Goal: Task Accomplishment & Management: Use online tool/utility

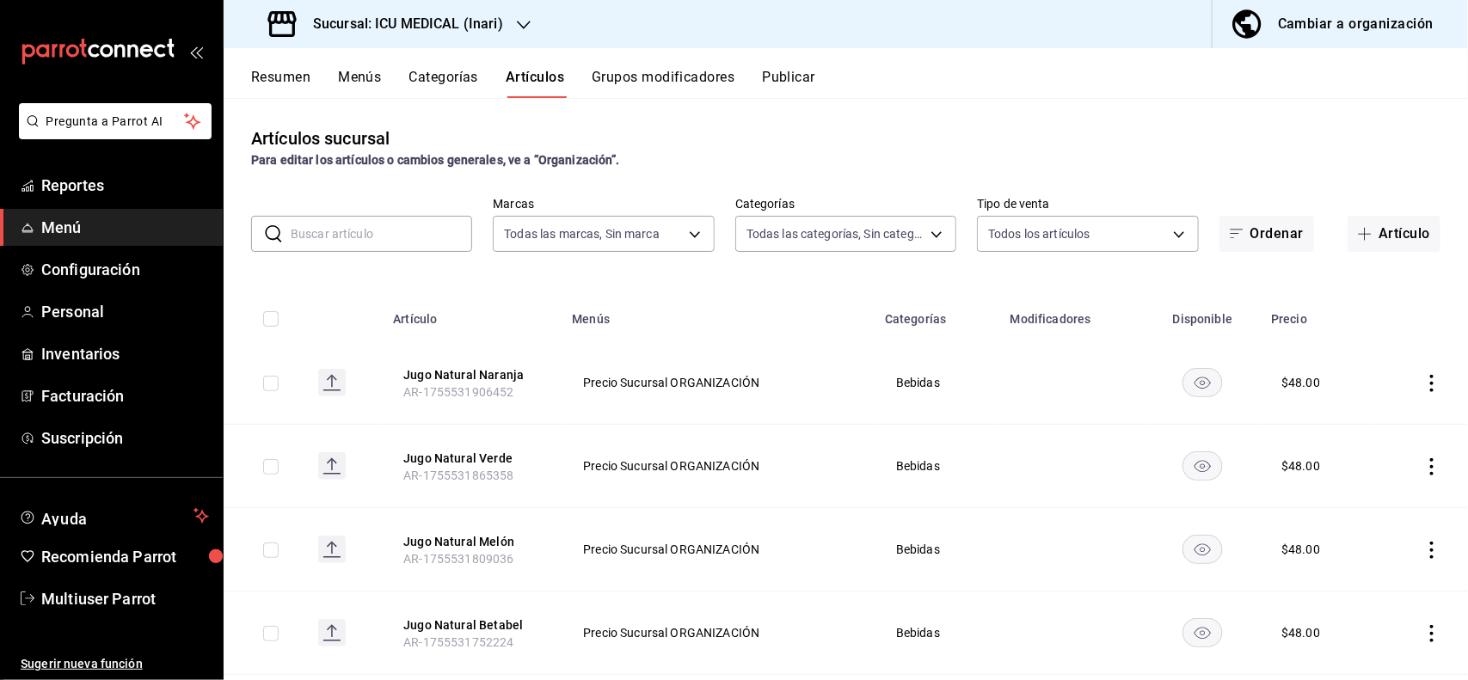
click at [501, 20] on div "Sucursal: ICU MEDICAL (Inari)" at bounding box center [387, 24] width 300 height 48
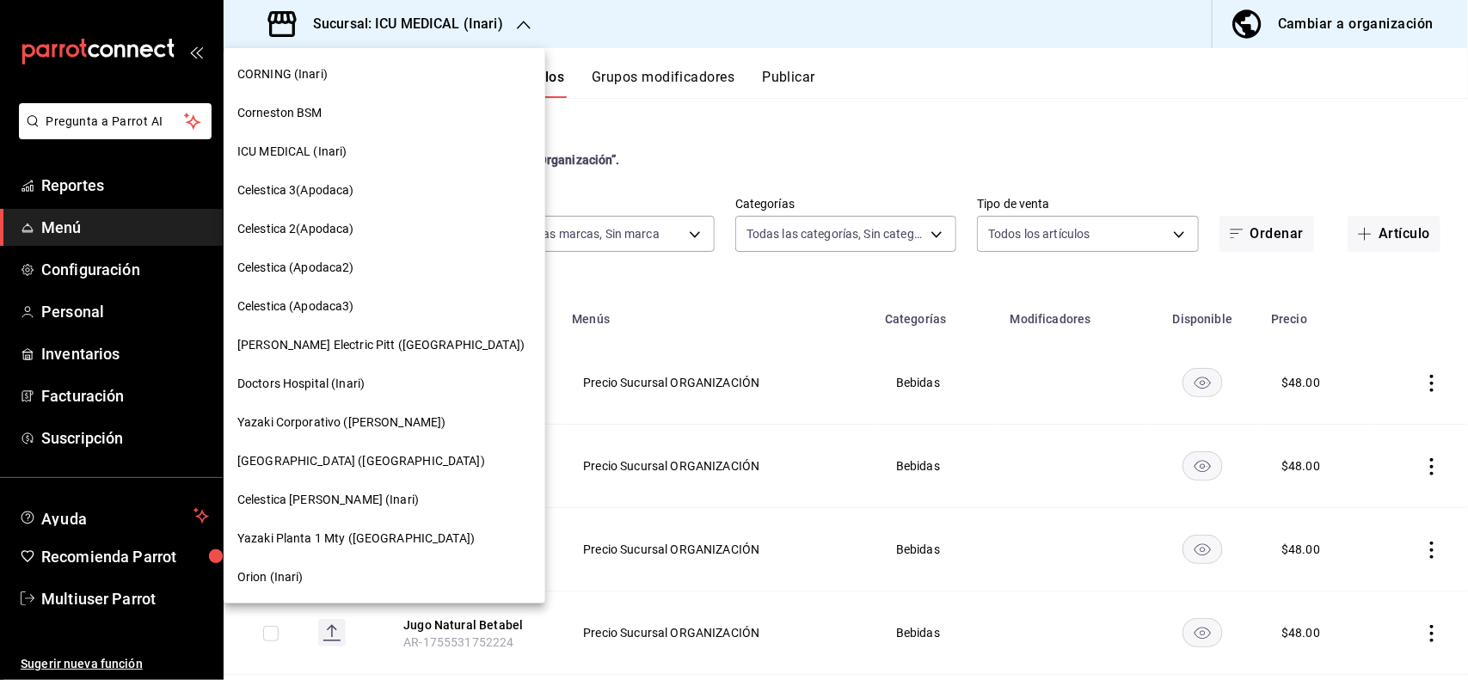
click at [359, 379] on span "Doctors Hospital (Inari)" at bounding box center [300, 384] width 127 height 18
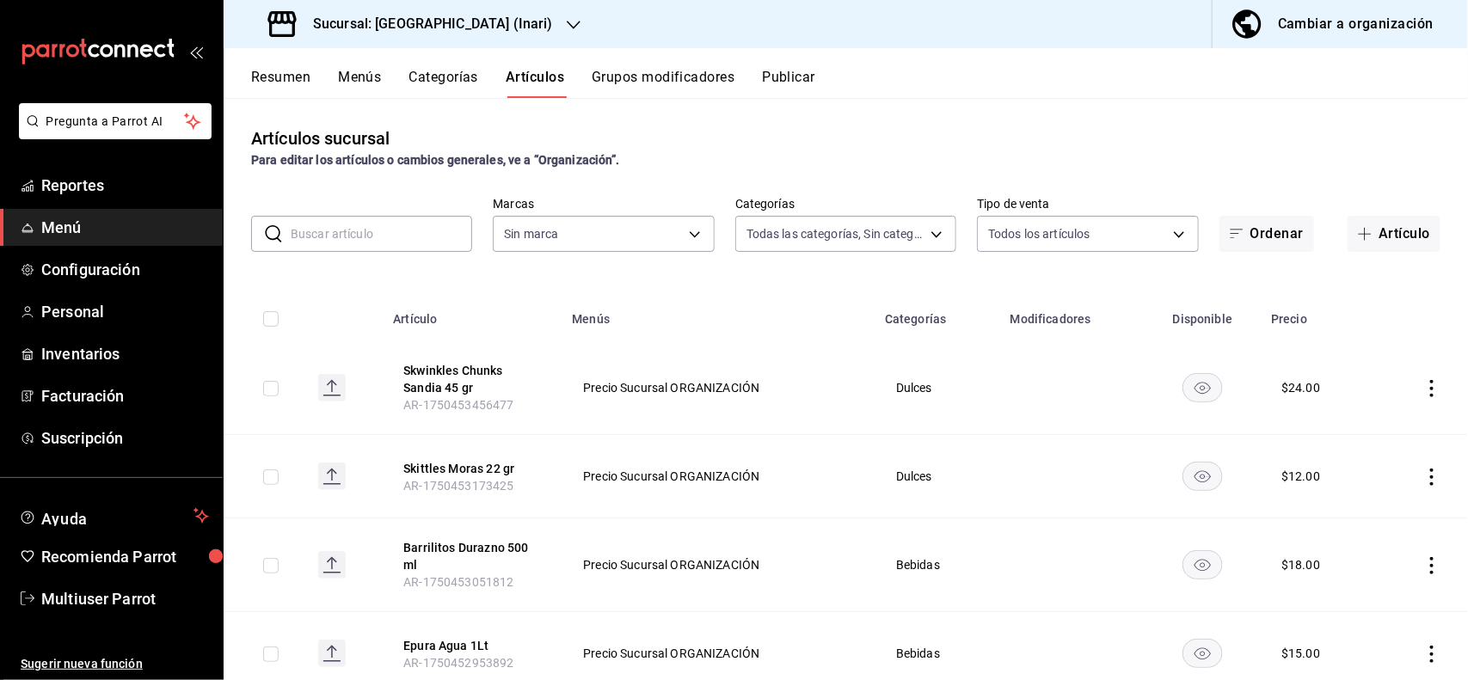
type input "f1b52a88-c472-4f07-a0e6-7d36fdc03ea8,5ddc2c9b-dbe5-4ec4-8b15-c8ffc3bf5a80,8eb28…"
type input "6b4cf5e1-211a-44c6-b6ee-e86bb02aa176"
click at [185, 194] on span "Reportes" at bounding box center [125, 185] width 168 height 23
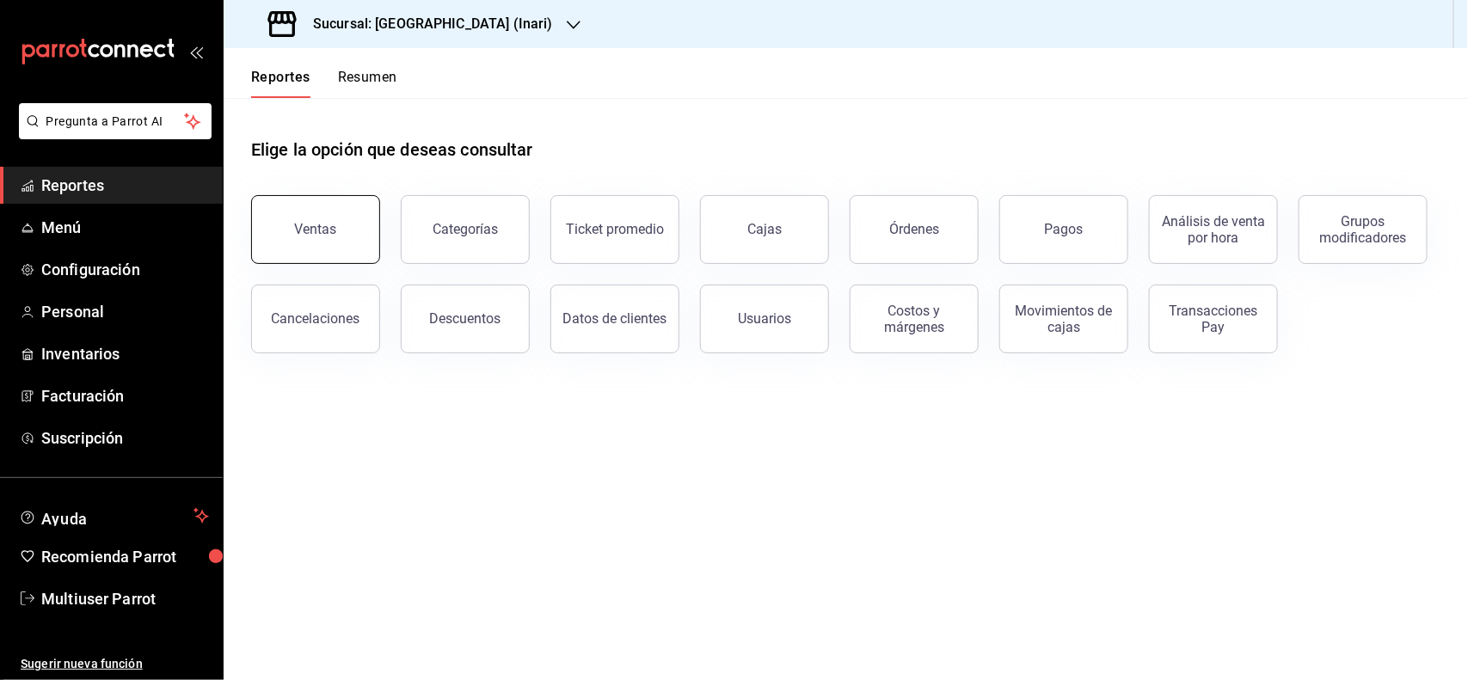
click at [353, 224] on button "Ventas" at bounding box center [315, 229] width 129 height 69
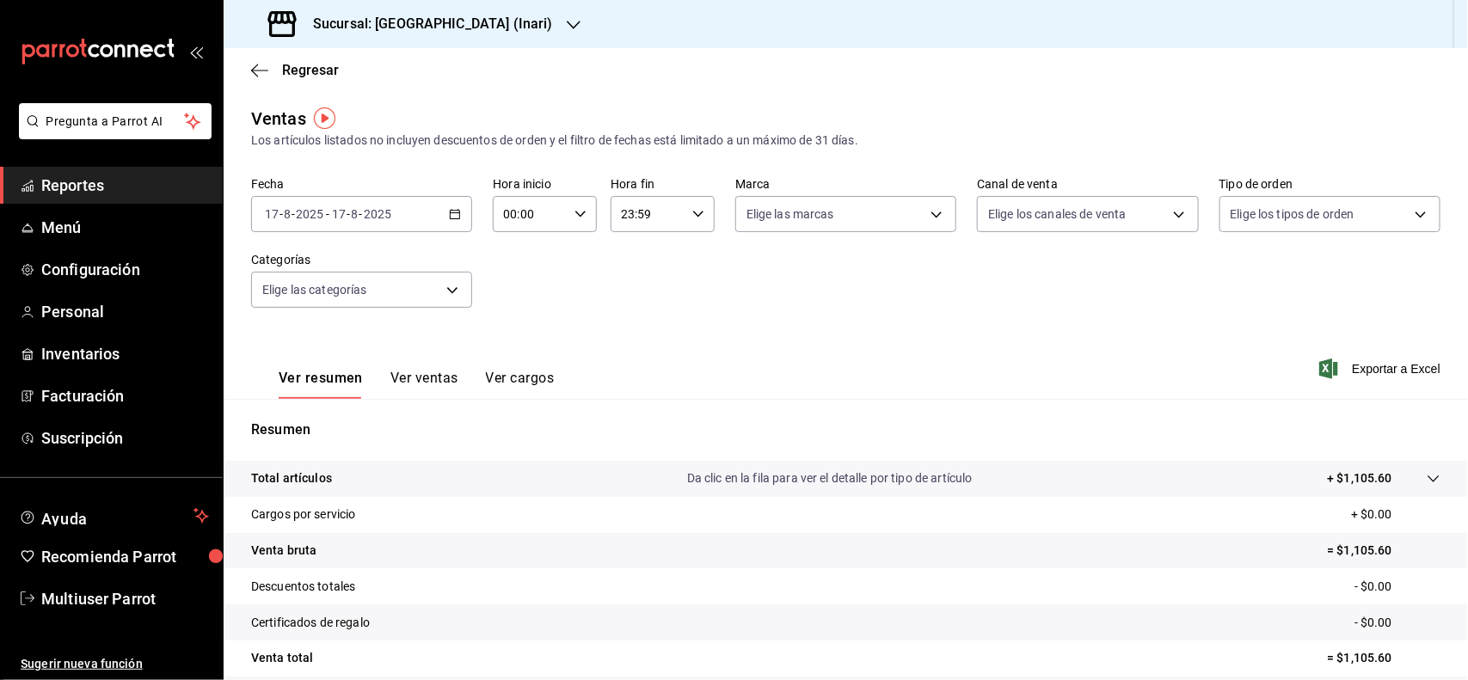
click at [463, 218] on div "[DATE] [DATE] - [DATE] [DATE]" at bounding box center [361, 214] width 221 height 36
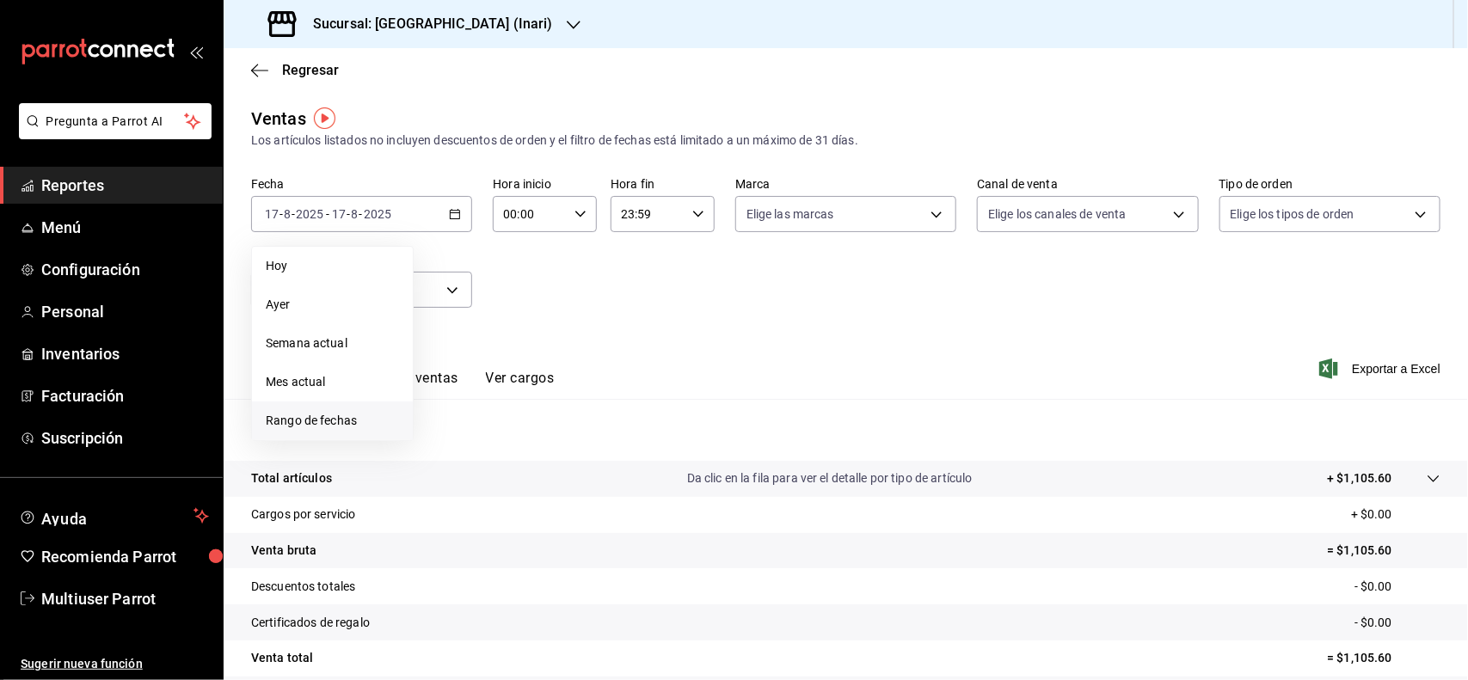
click at [376, 414] on span "Rango de fechas" at bounding box center [332, 421] width 133 height 18
click at [454, 404] on abbr "11" at bounding box center [449, 404] width 11 height 12
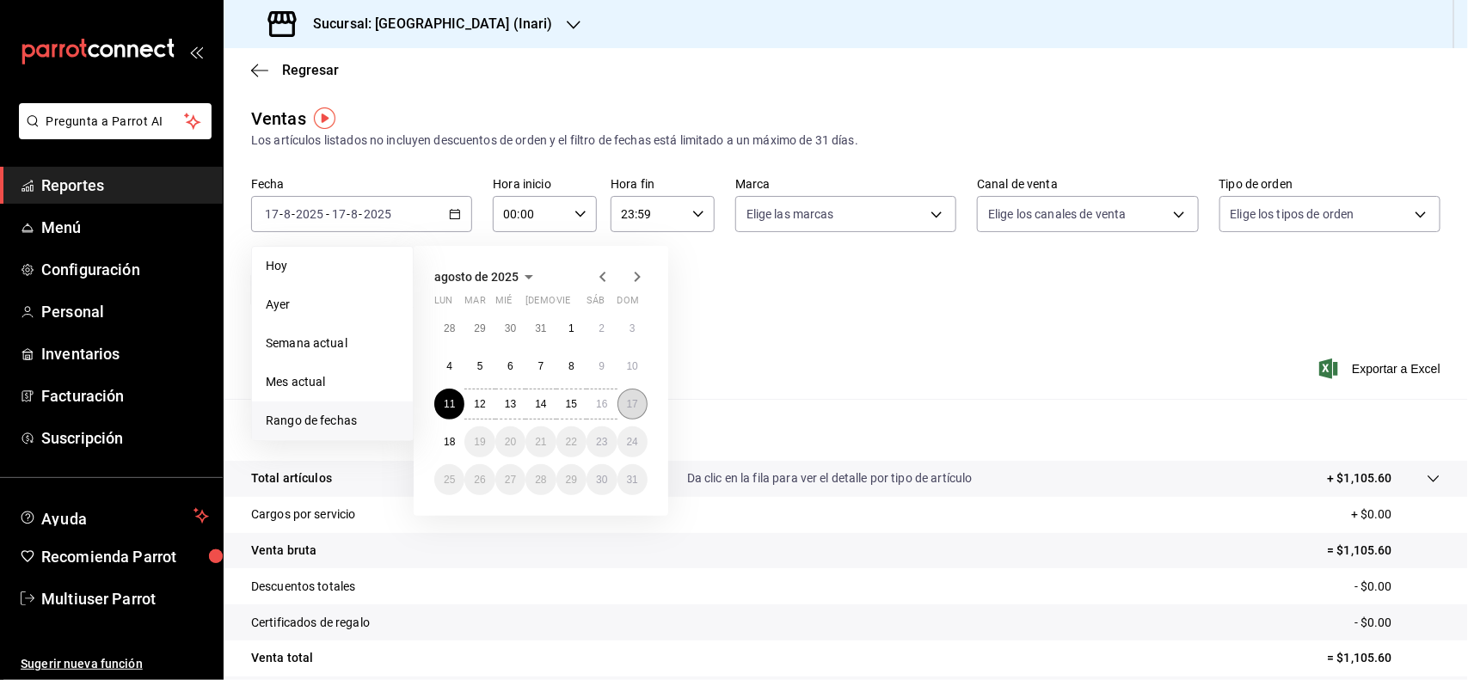
click at [639, 393] on button "17" at bounding box center [632, 404] width 30 height 31
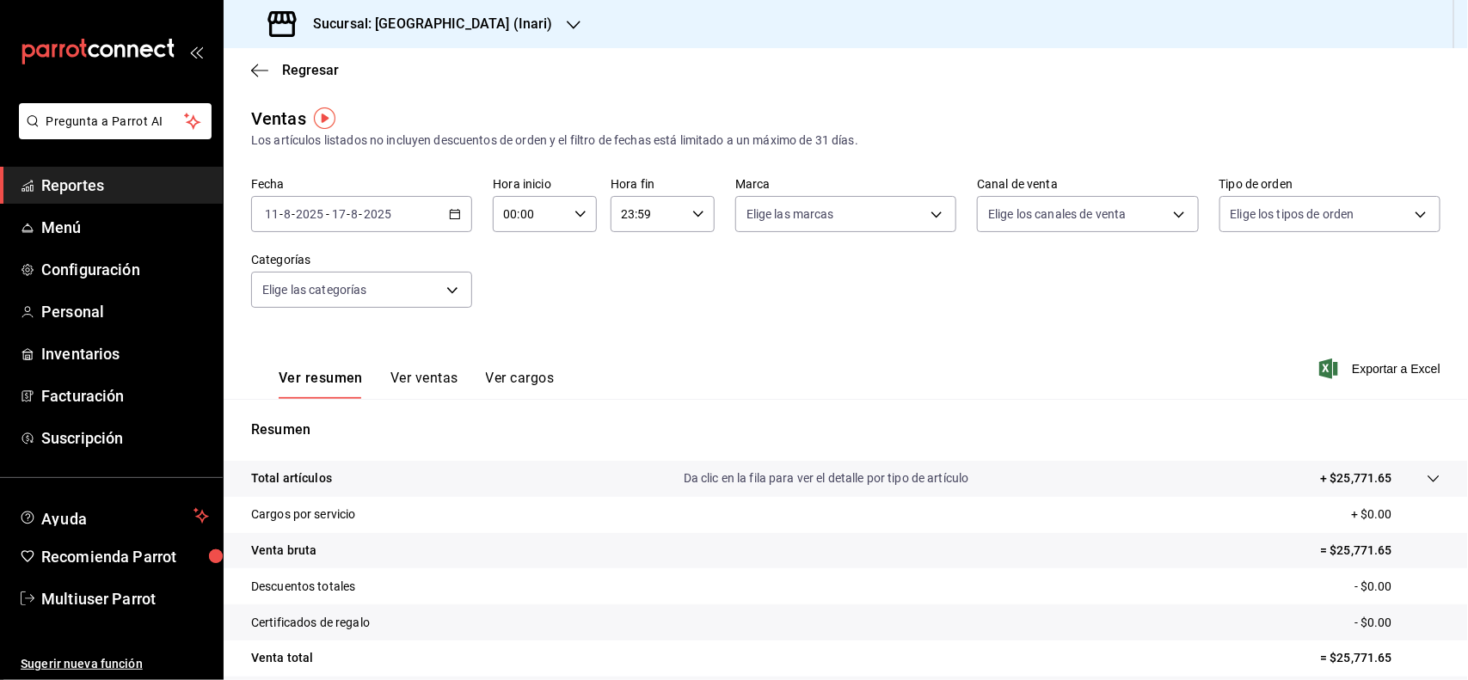
click at [1415, 469] on div at bounding box center [1416, 478] width 48 height 18
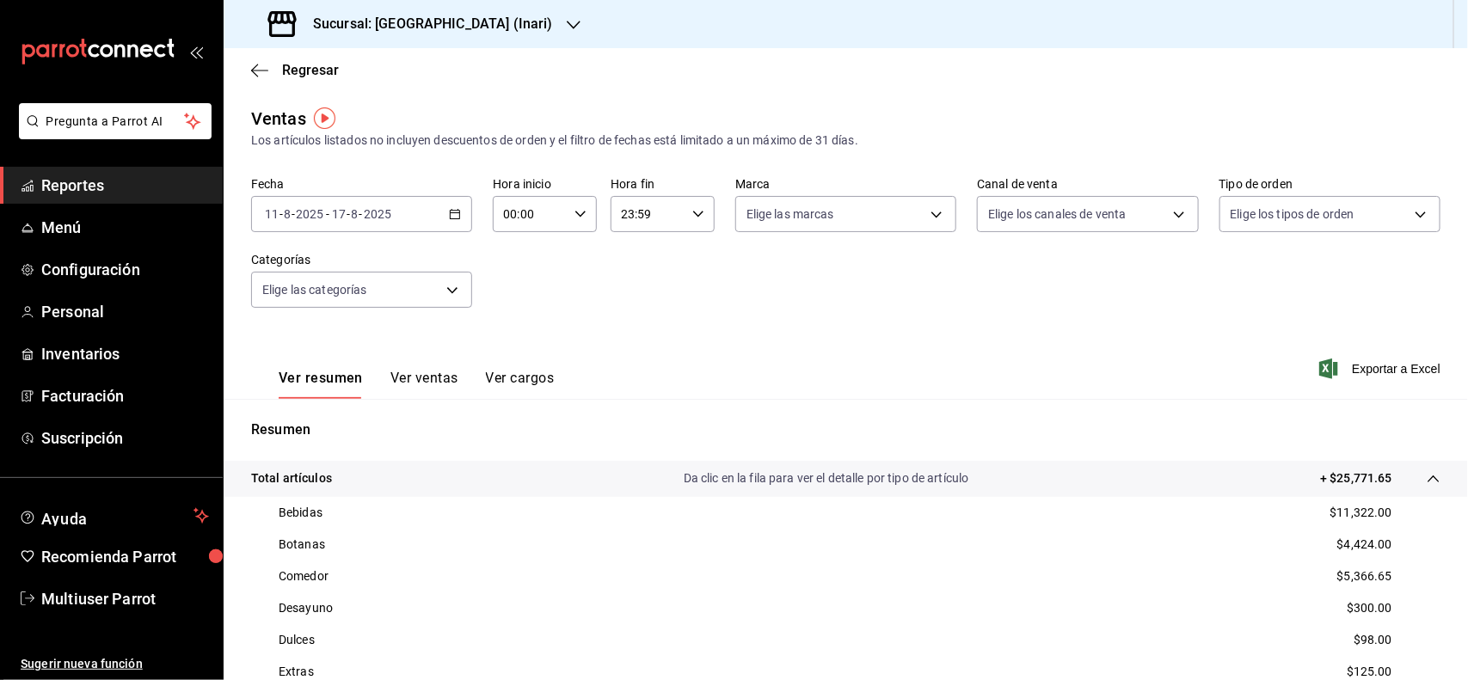
click at [510, 30] on h3 "Sucursal: [GEOGRAPHIC_DATA] (Inari)" at bounding box center [426, 24] width 254 height 21
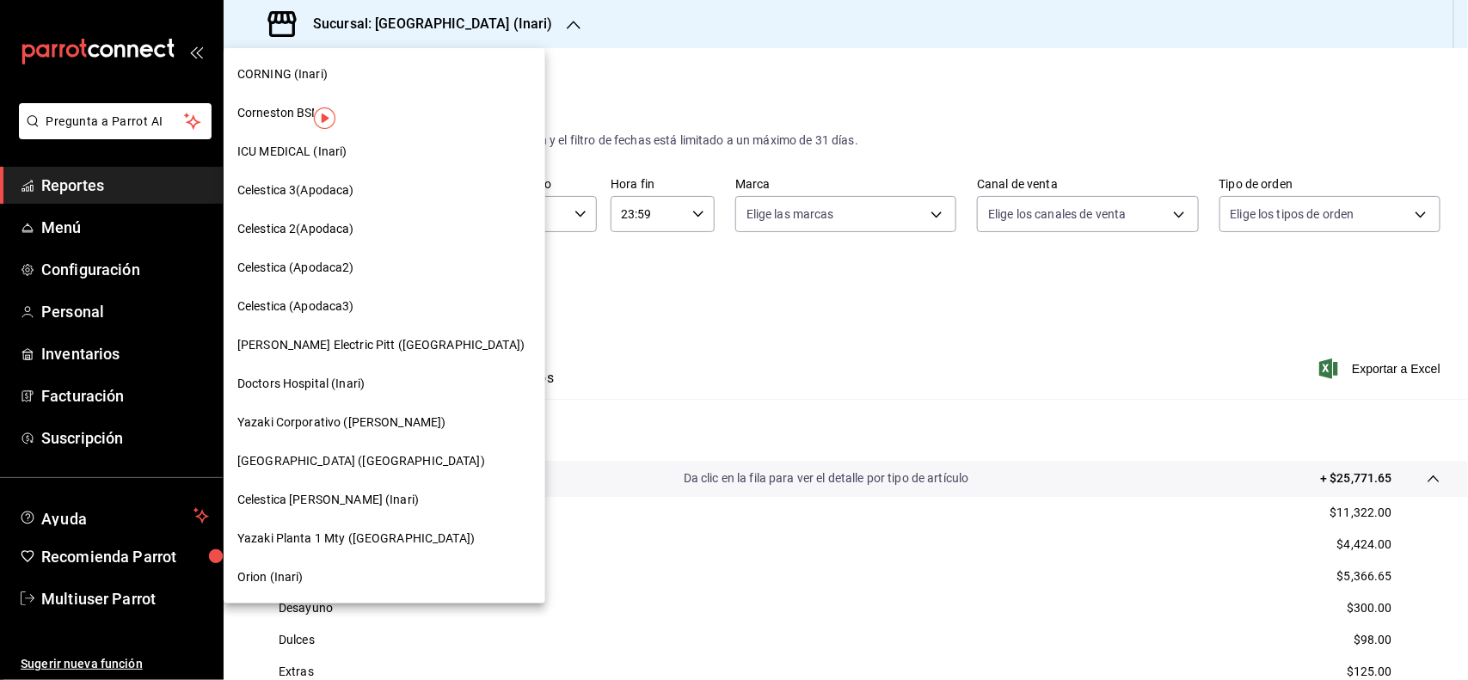
click at [359, 344] on span "[PERSON_NAME] Electric Pitt ([GEOGRAPHIC_DATA])" at bounding box center [380, 345] width 287 height 18
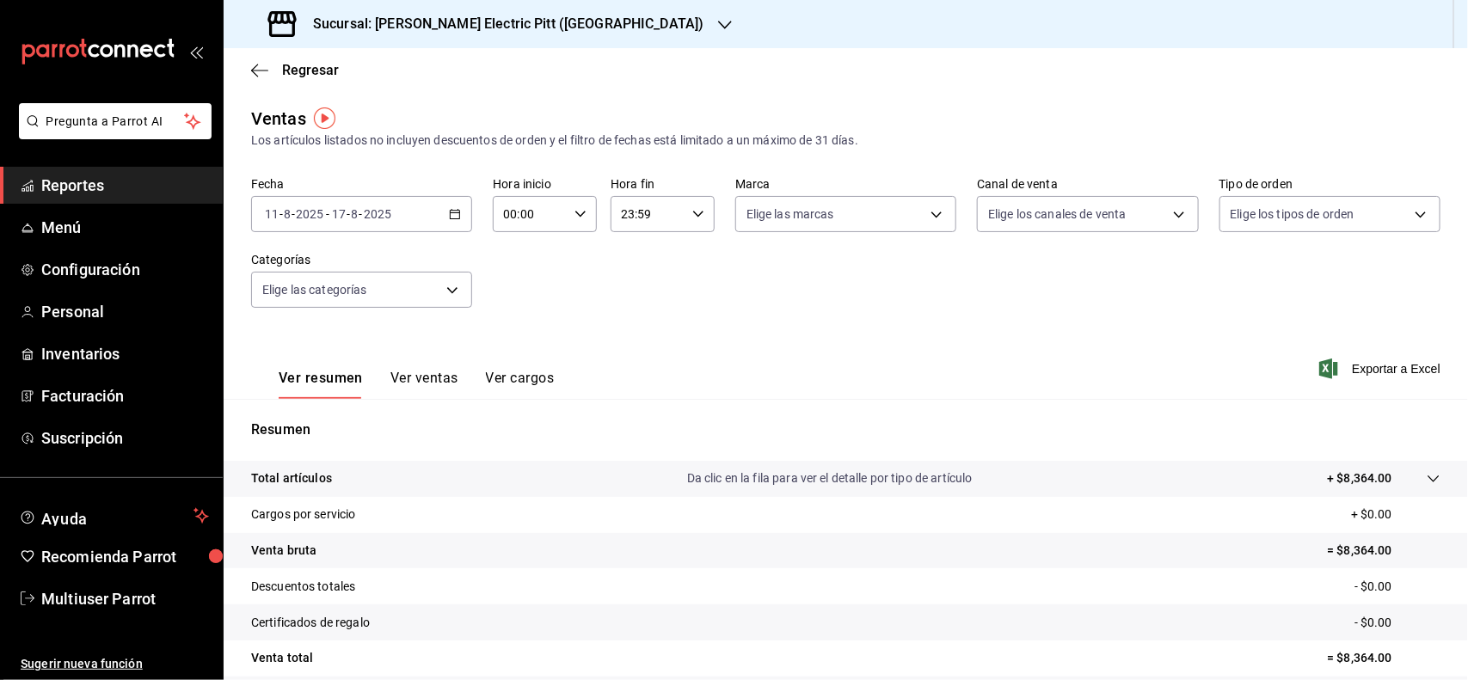
click at [1303, 473] on div "Total artículos Da clic en la fila para ver el detalle por tipo de artículo + $…" at bounding box center [821, 478] width 1141 height 18
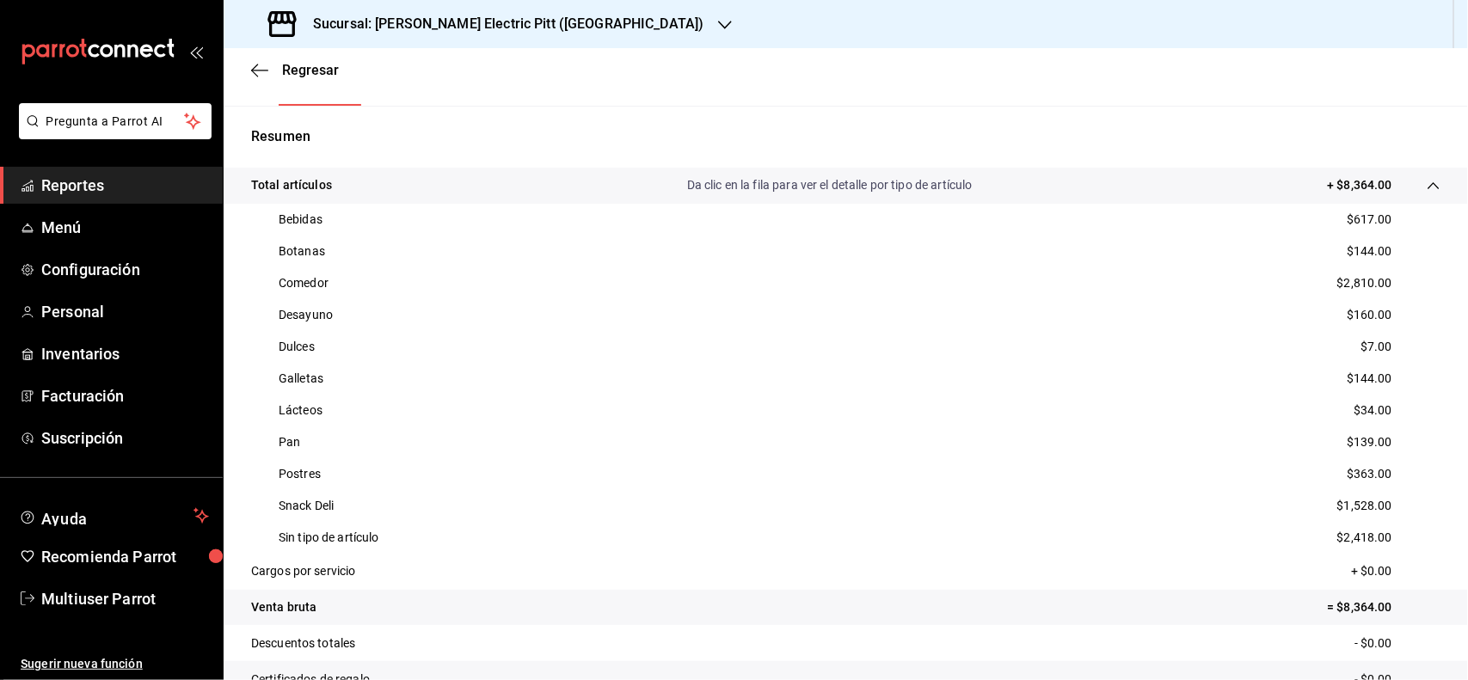
scroll to position [298, 0]
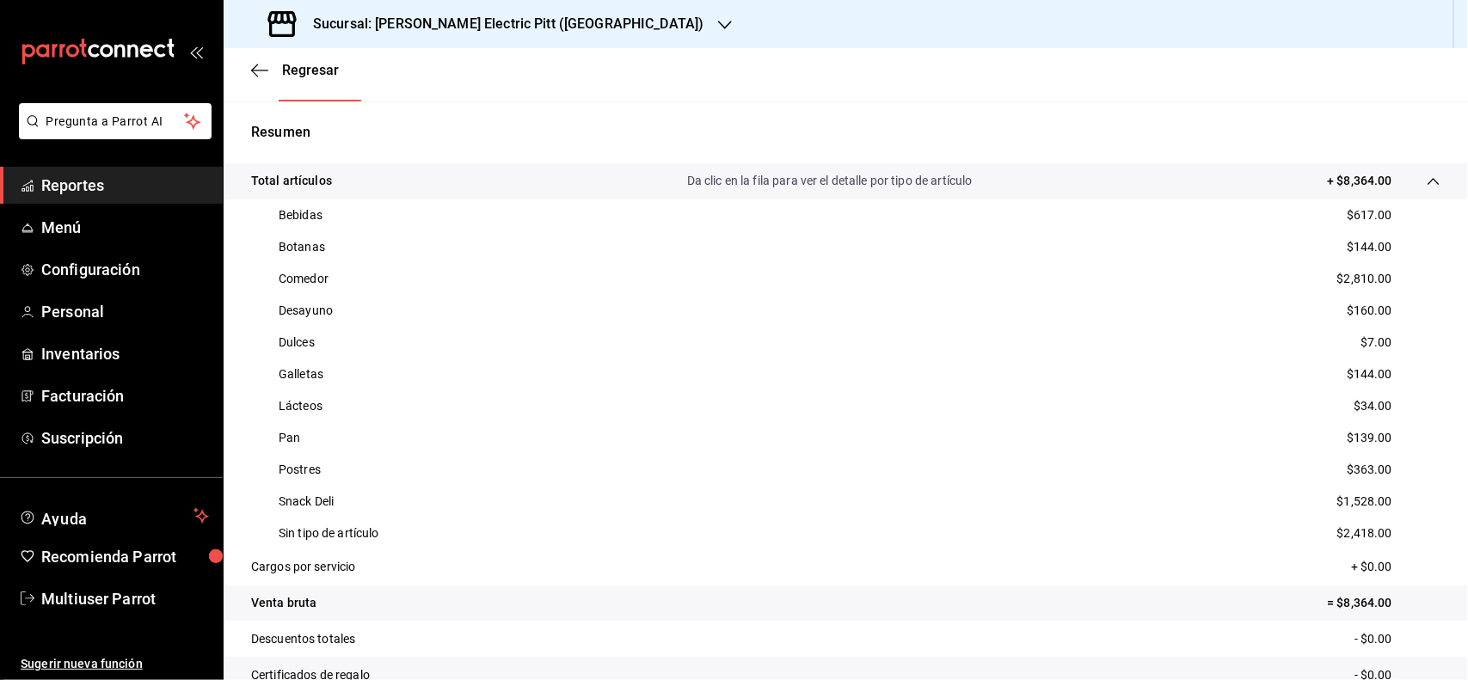
click at [583, 27] on div "Sucursal: [PERSON_NAME] Electric Pitt ([GEOGRAPHIC_DATA])" at bounding box center [487, 24] width 501 height 48
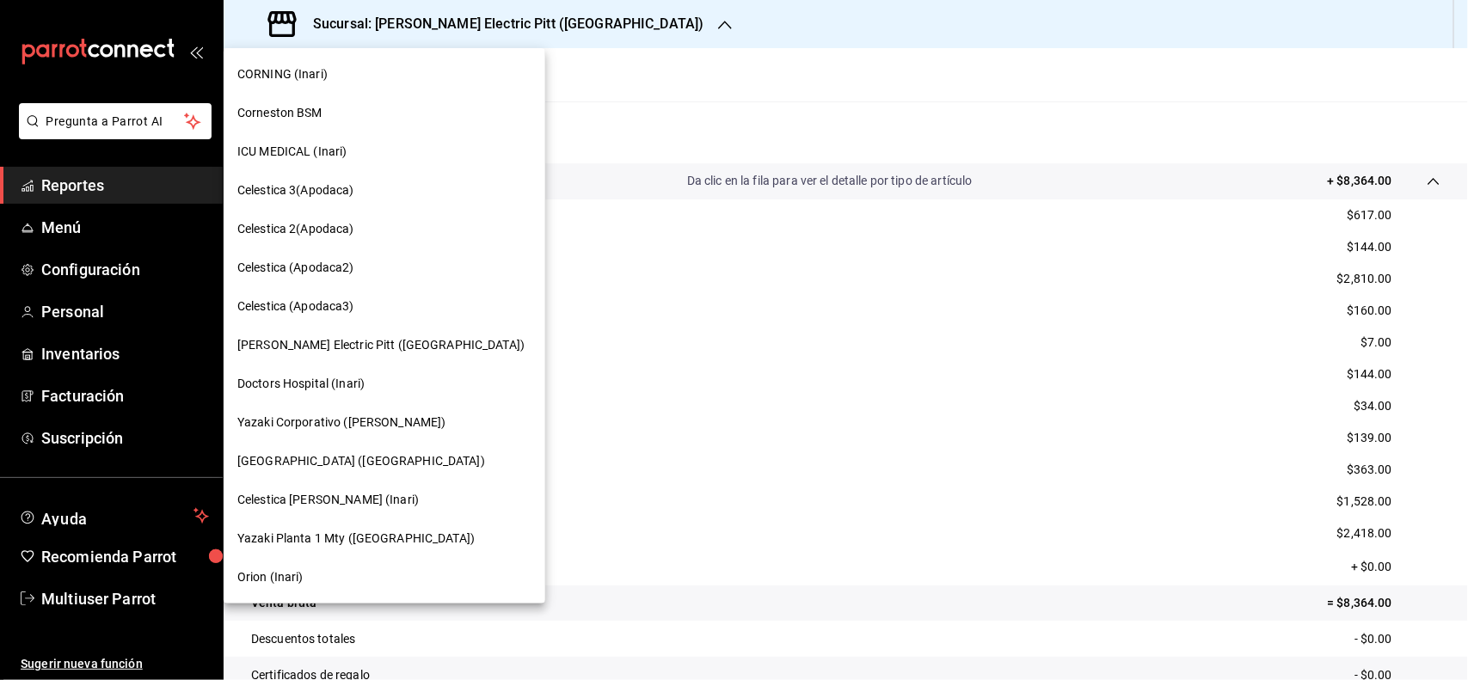
click at [389, 470] on div "[GEOGRAPHIC_DATA] ([GEOGRAPHIC_DATA])" at bounding box center [385, 461] width 322 height 39
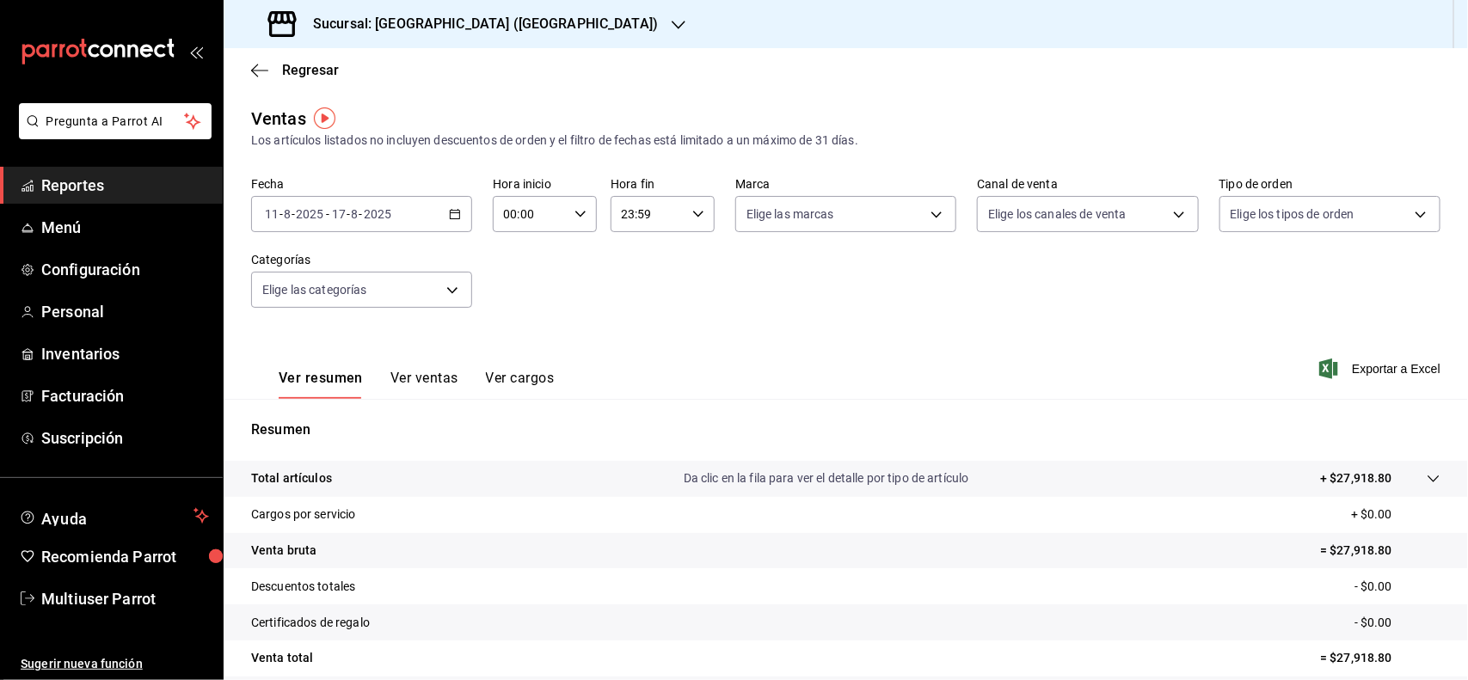
click at [1257, 479] on div "Total artículos Da clic en la fila para ver el detalle por tipo de artículo + $…" at bounding box center [821, 478] width 1141 height 18
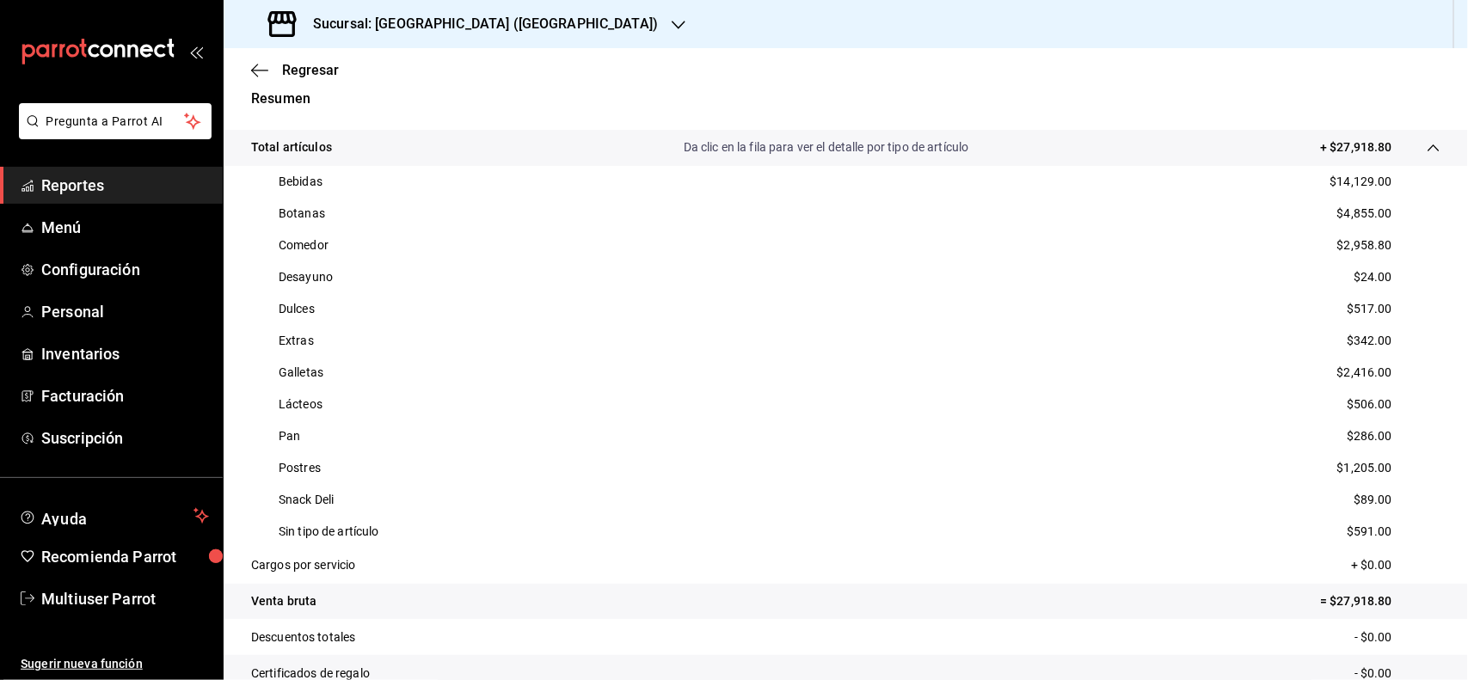
scroll to position [332, 0]
